Goal: Information Seeking & Learning: Learn about a topic

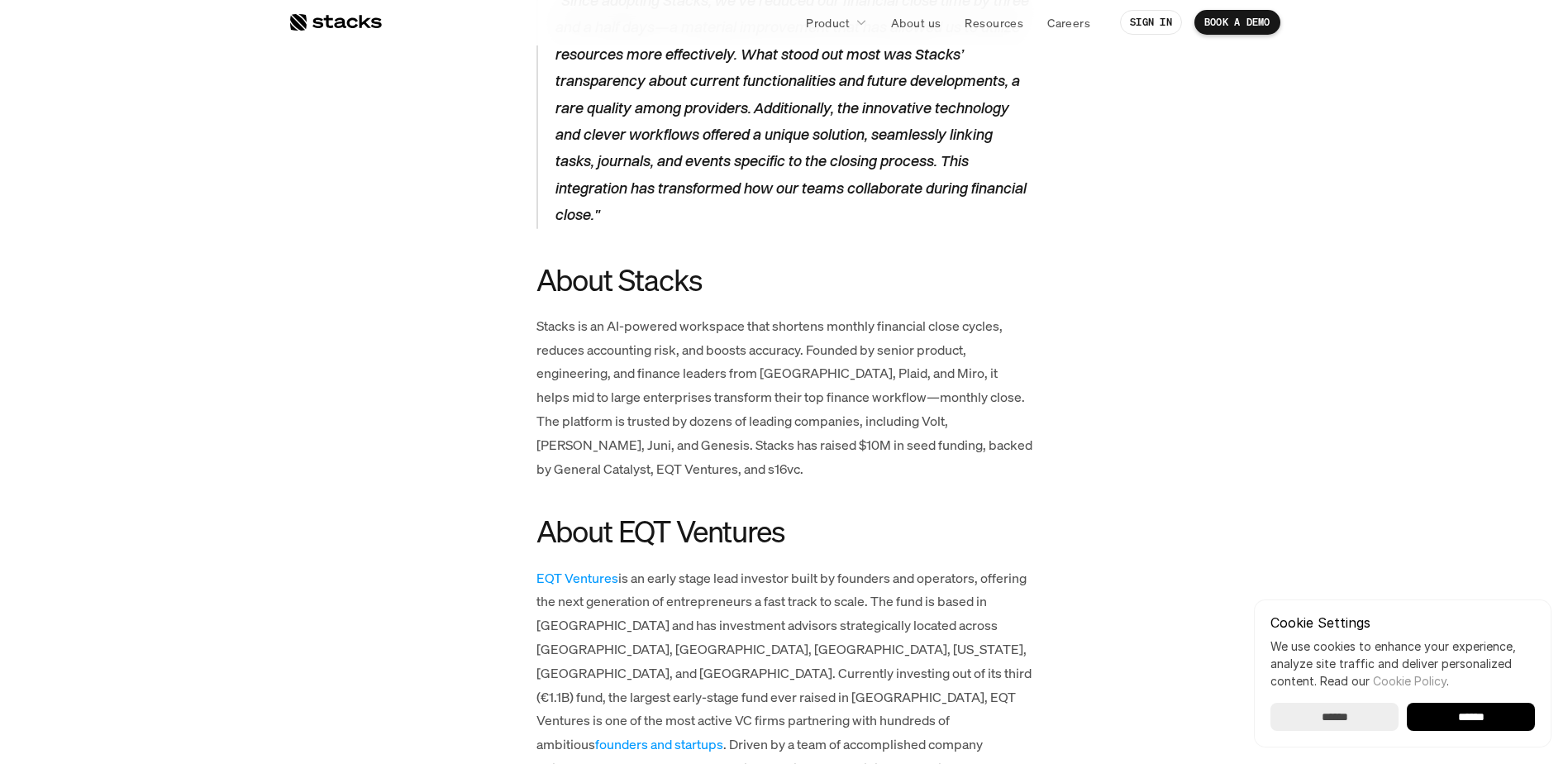
scroll to position [3224, 0]
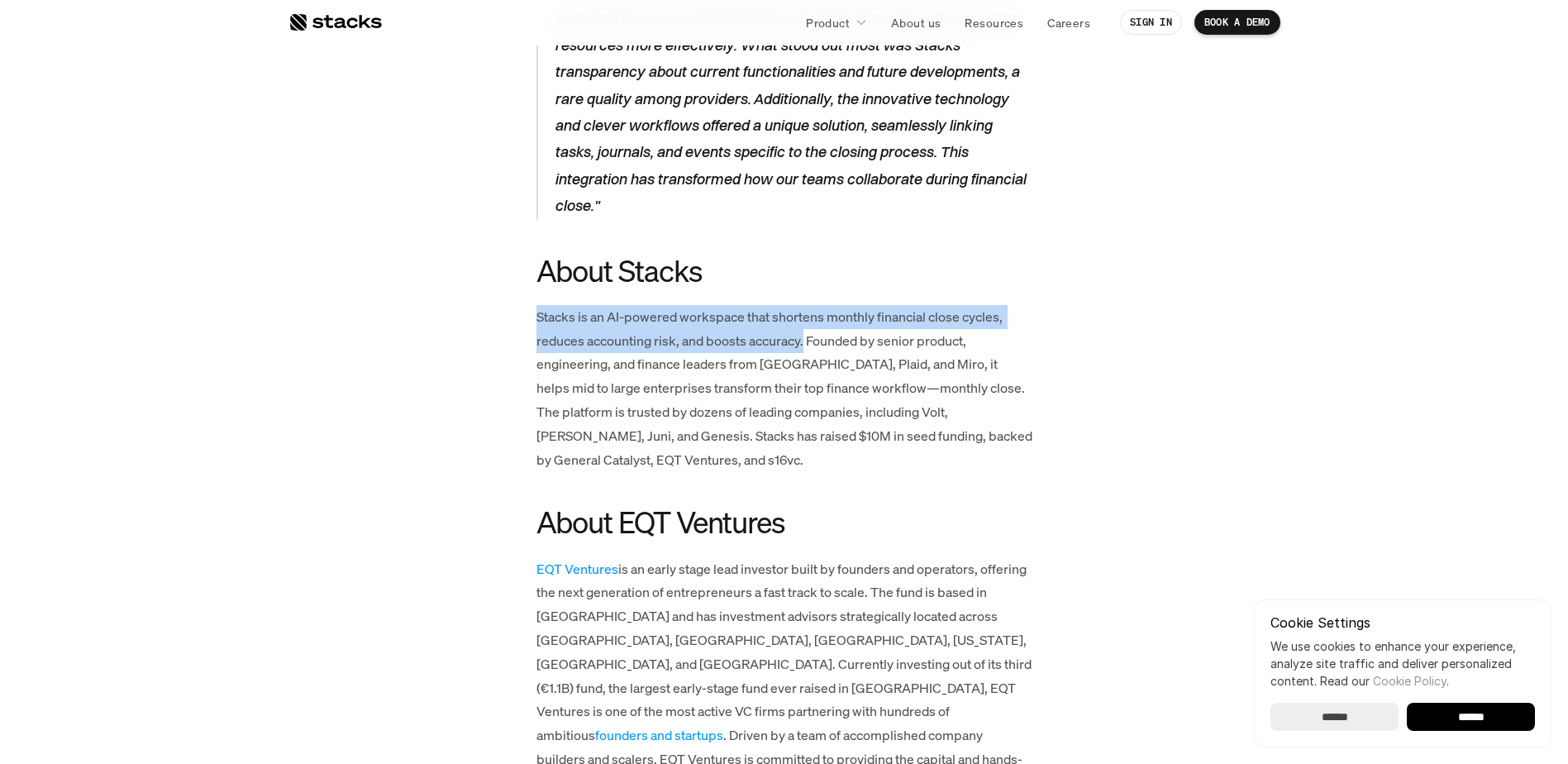
drag, startPoint x: 535, startPoint y: 243, endPoint x: 804, endPoint y: 272, distance: 270.6
copy p "Stacks is an AI-powered workspace that shortens monthly financial close cycles,…"
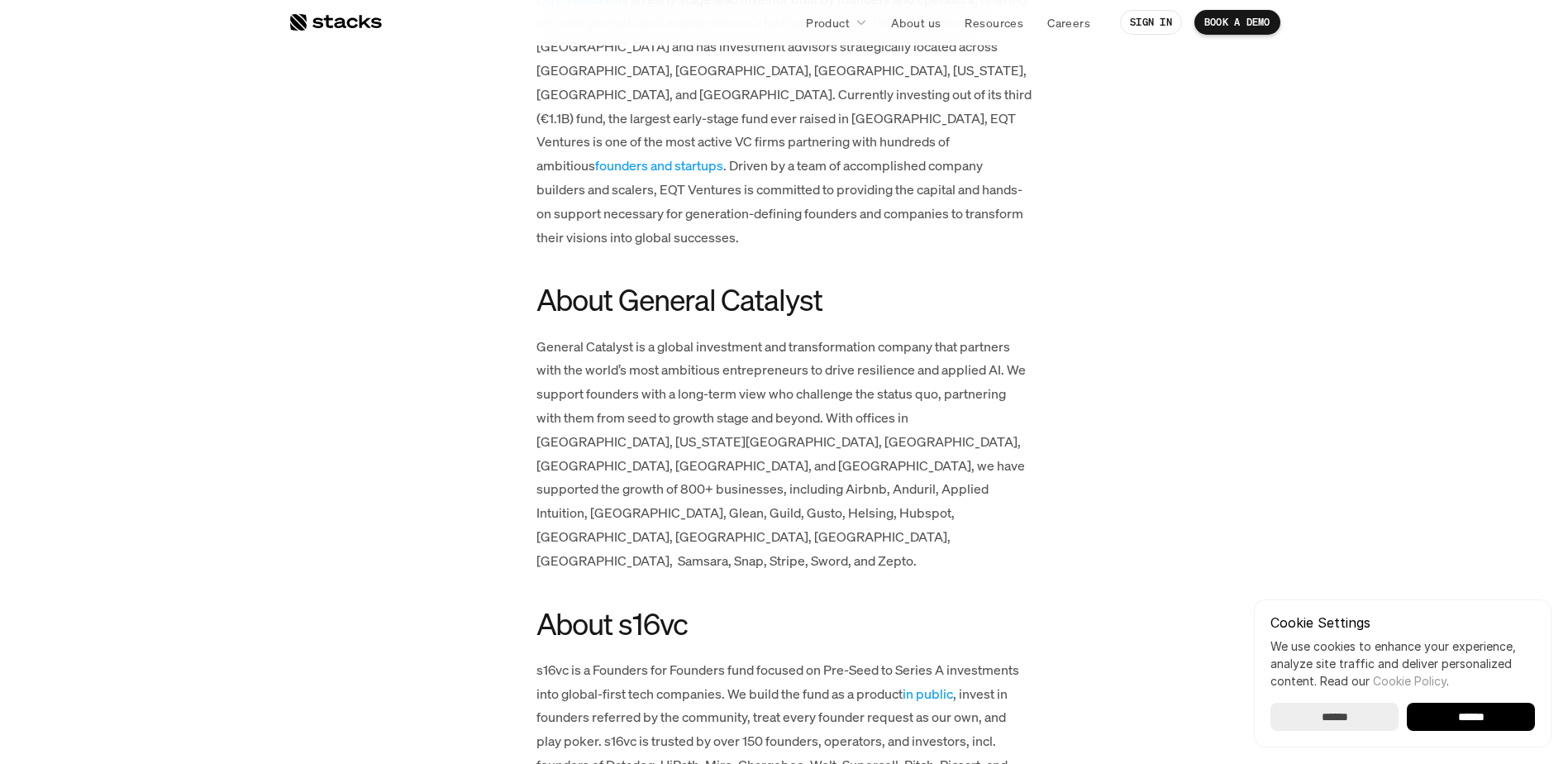
scroll to position [3803, 0]
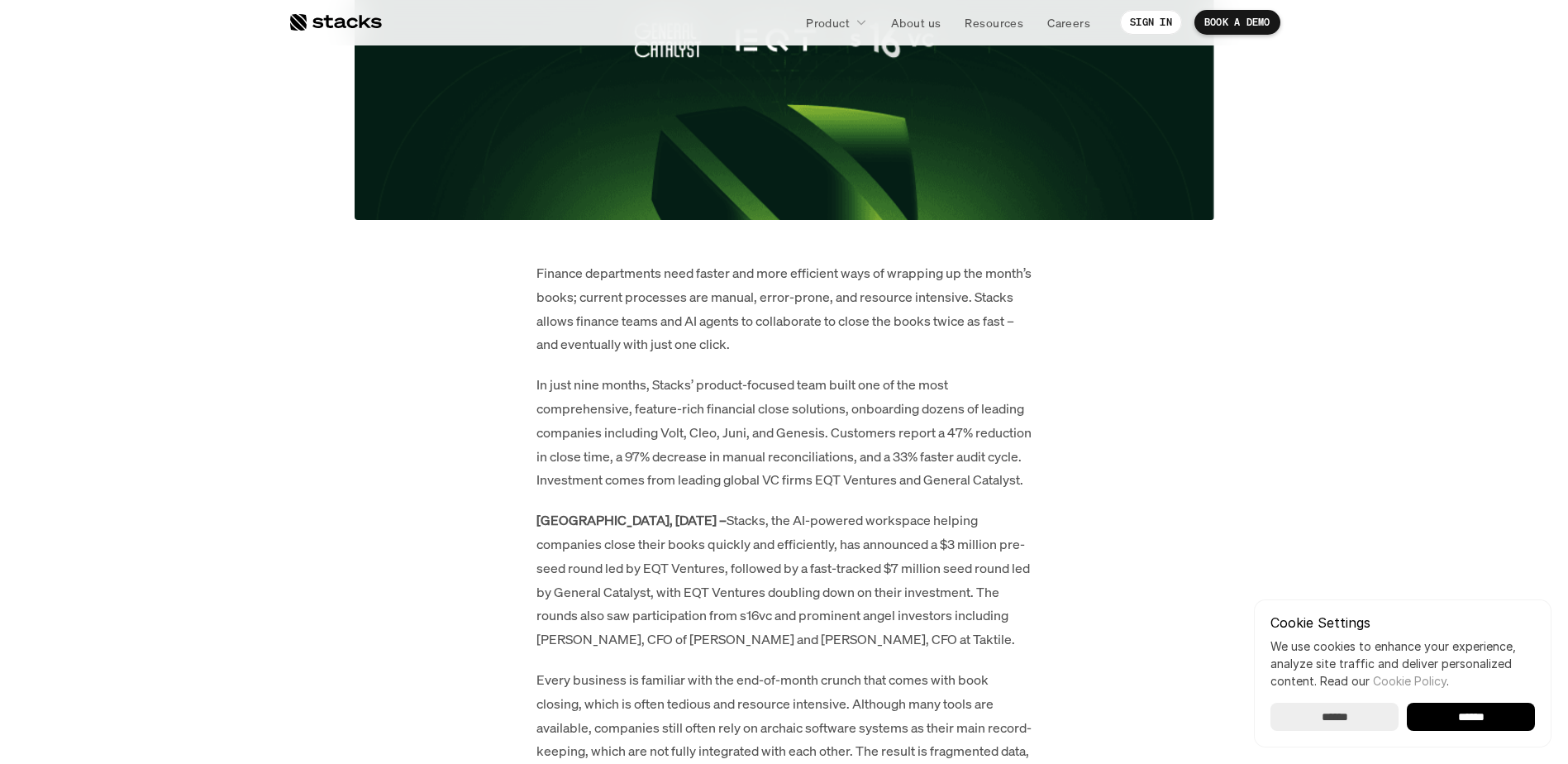
scroll to position [1157, 0]
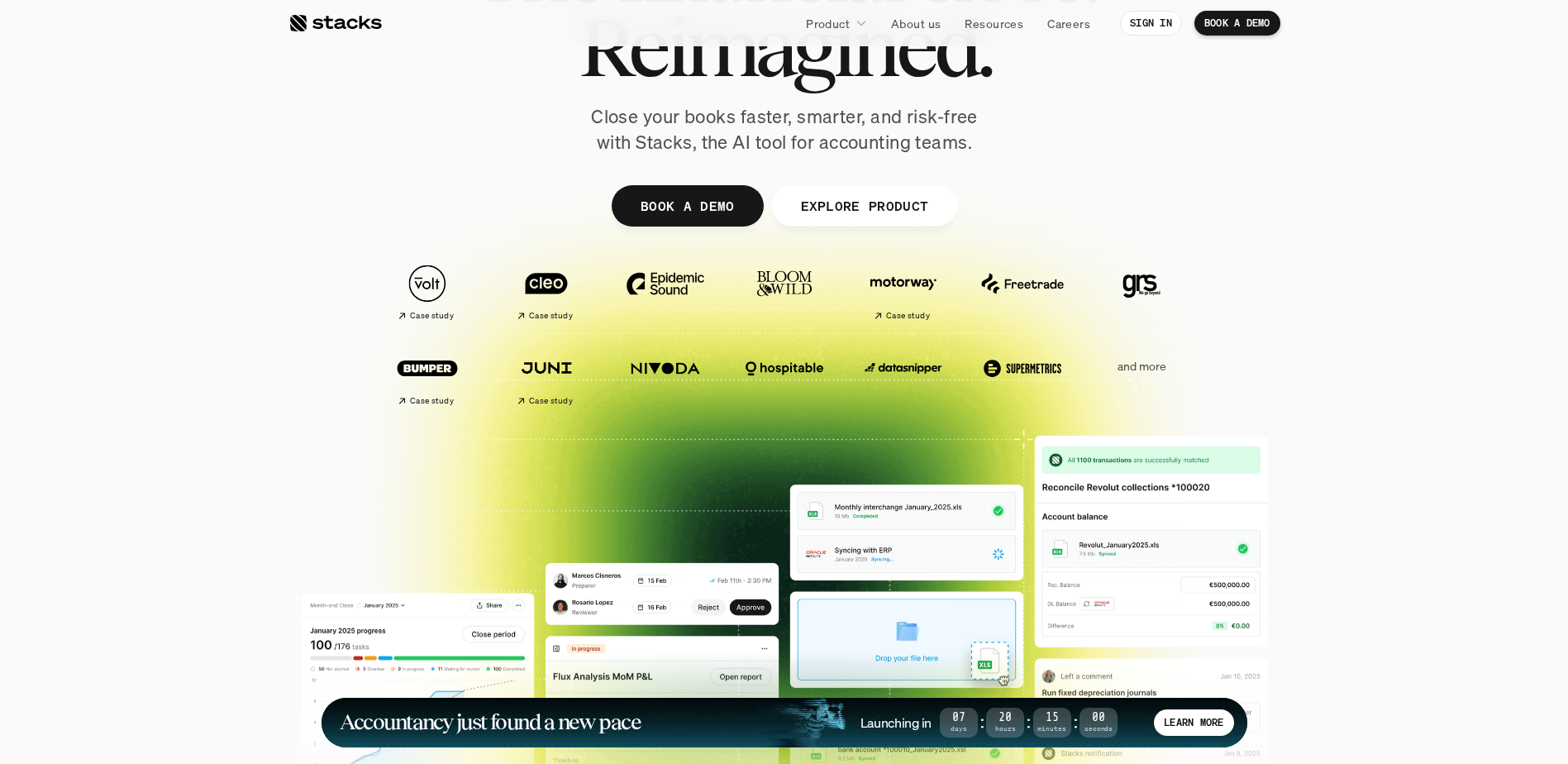
scroll to position [83, 0]
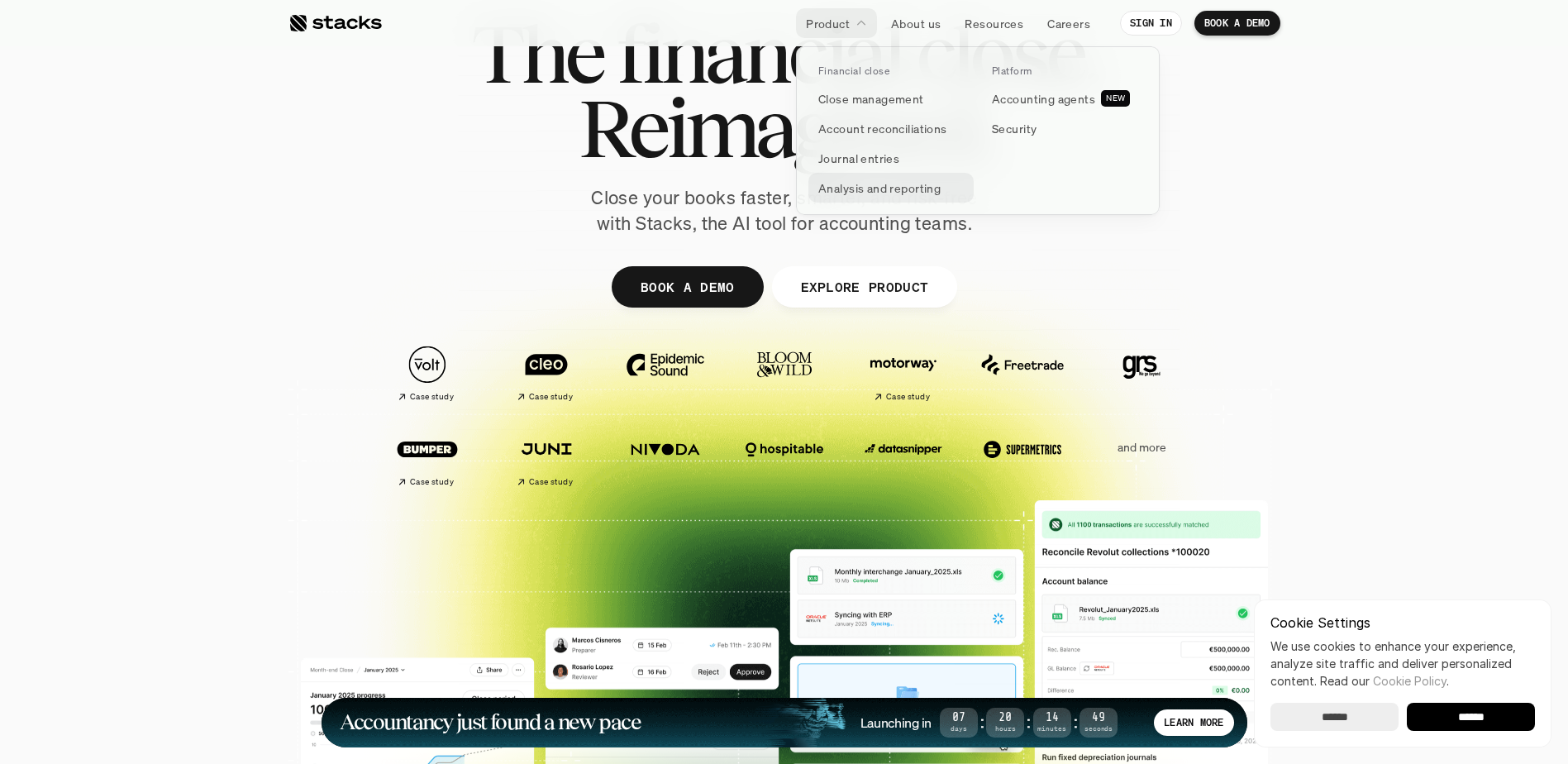
click at [843, 188] on p "Analysis and reporting" at bounding box center [880, 188] width 123 height 17
